Goal: Communication & Community: Connect with others

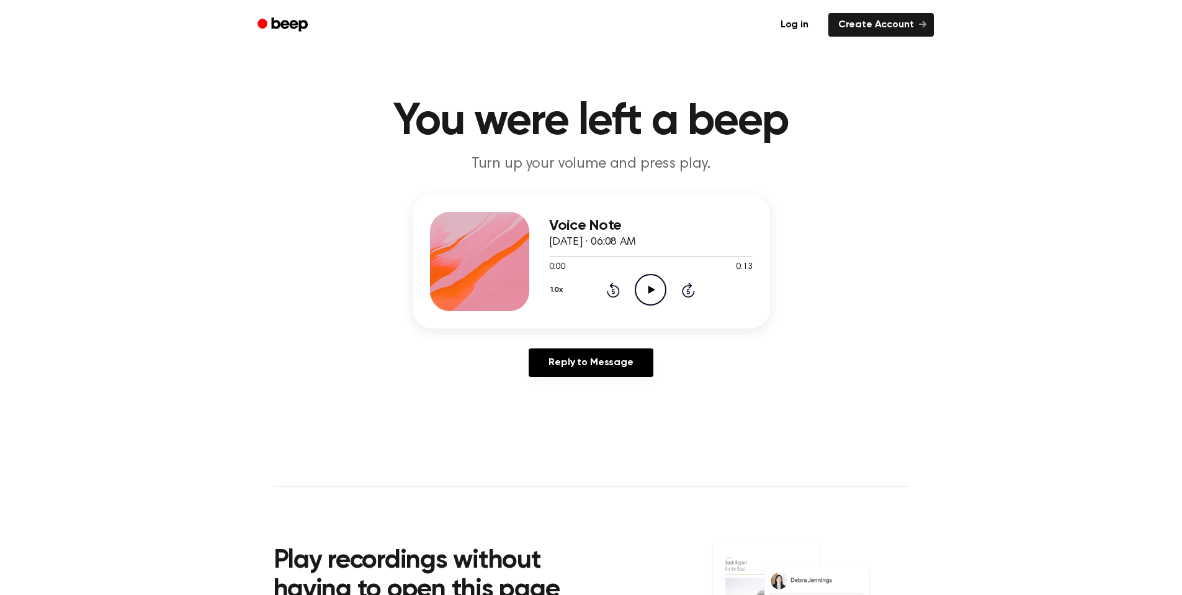
click at [653, 288] on icon "Play Audio" at bounding box center [651, 290] width 32 height 32
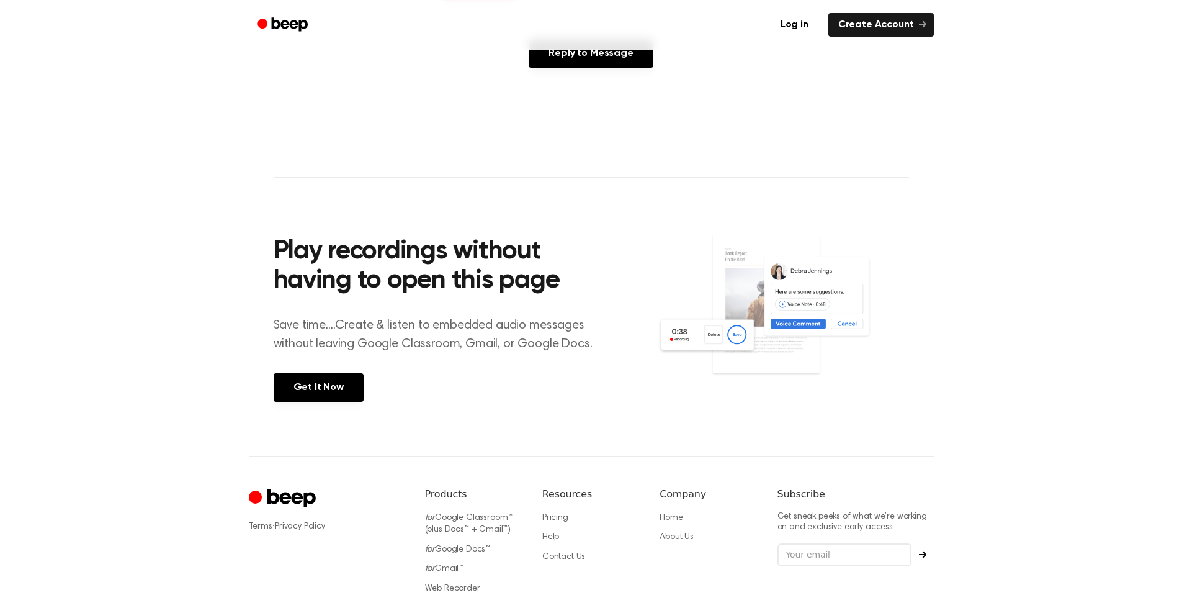
scroll to position [407, 0]
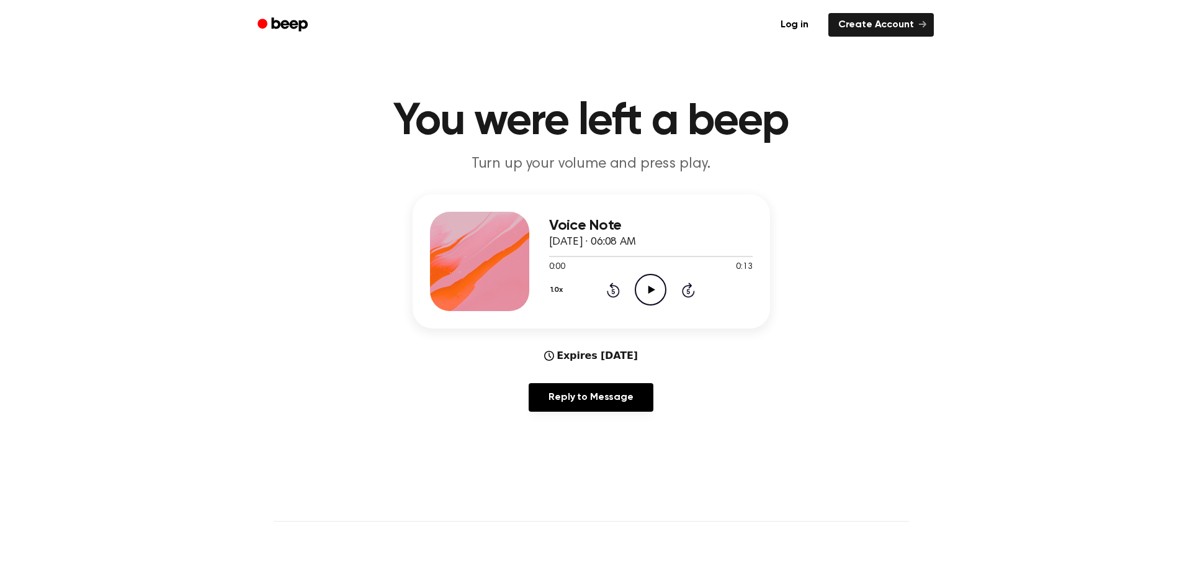
click at [652, 289] on icon at bounding box center [652, 289] width 7 height 8
click at [652, 289] on icon at bounding box center [651, 289] width 6 height 8
click at [608, 397] on link "Reply to Message" at bounding box center [591, 397] width 124 height 29
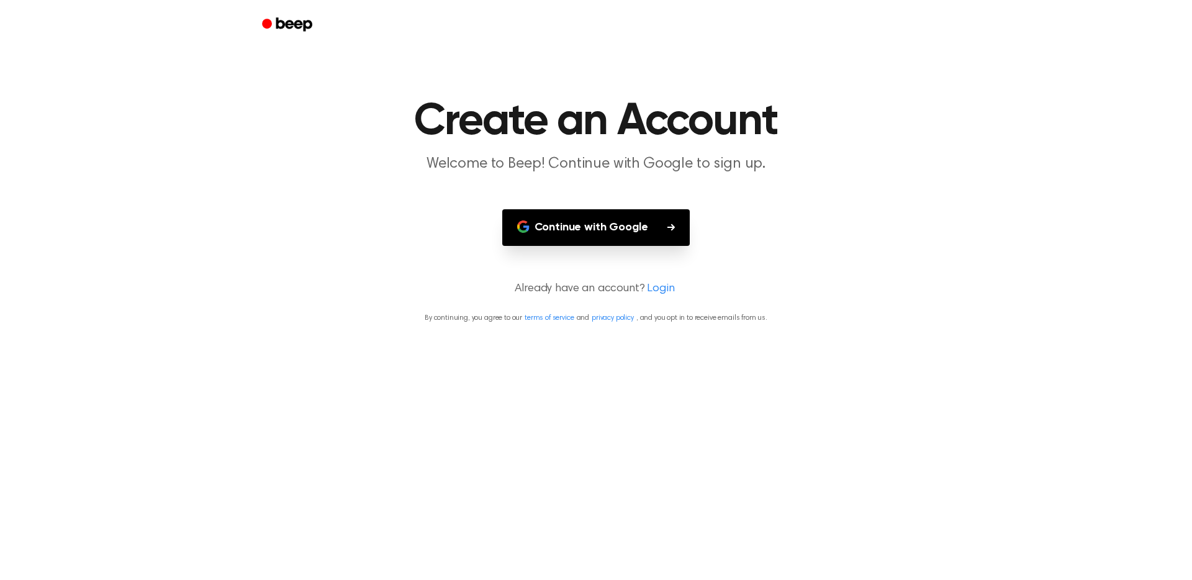
click at [588, 233] on button "Continue with Google" at bounding box center [596, 227] width 188 height 37
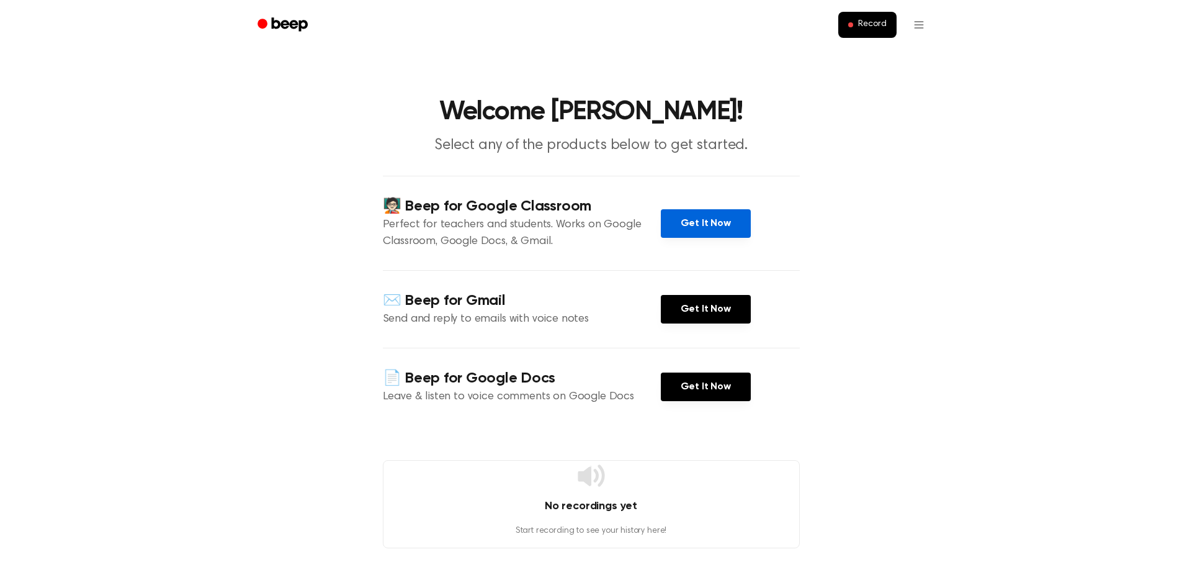
click at [725, 228] on link "Get It Now" at bounding box center [706, 223] width 90 height 29
